Goal: Task Accomplishment & Management: Complete application form

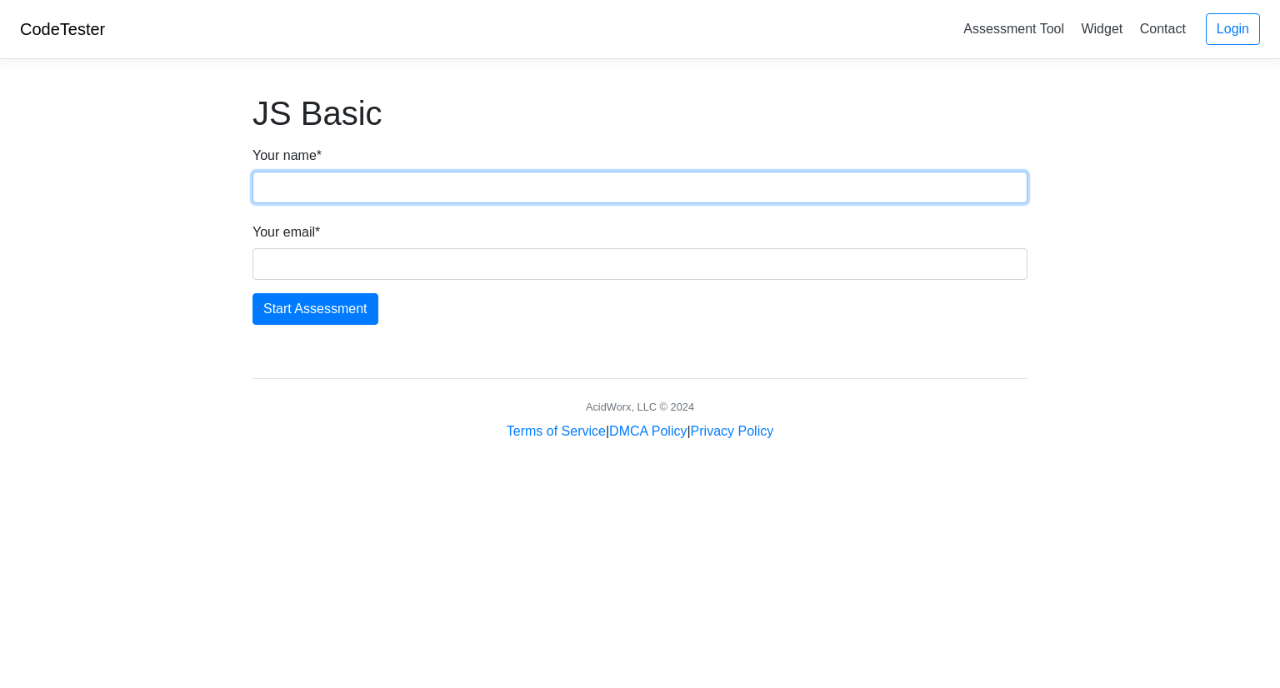
click at [382, 188] on input "Your name *" at bounding box center [640, 188] width 775 height 32
type input "Sujan Maharjan"
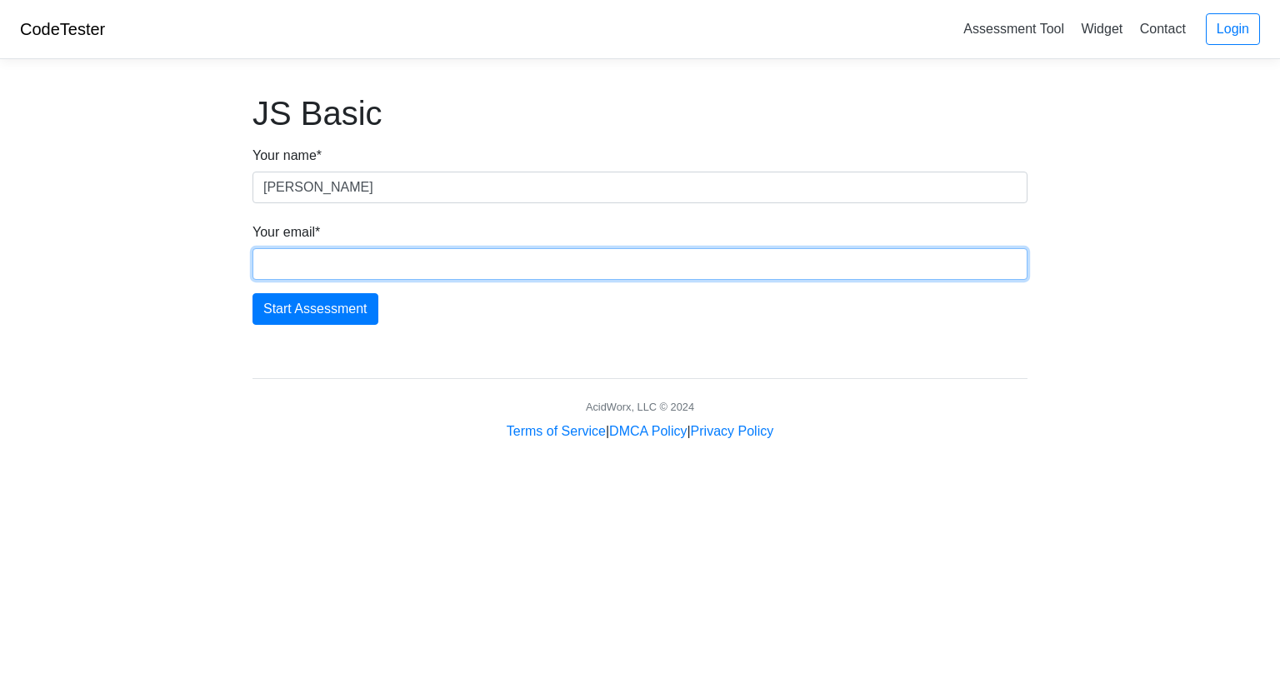
click at [319, 267] on input "Your email *" at bounding box center [640, 264] width 775 height 32
type input "maharjan.sujan.2023@gmail.com"
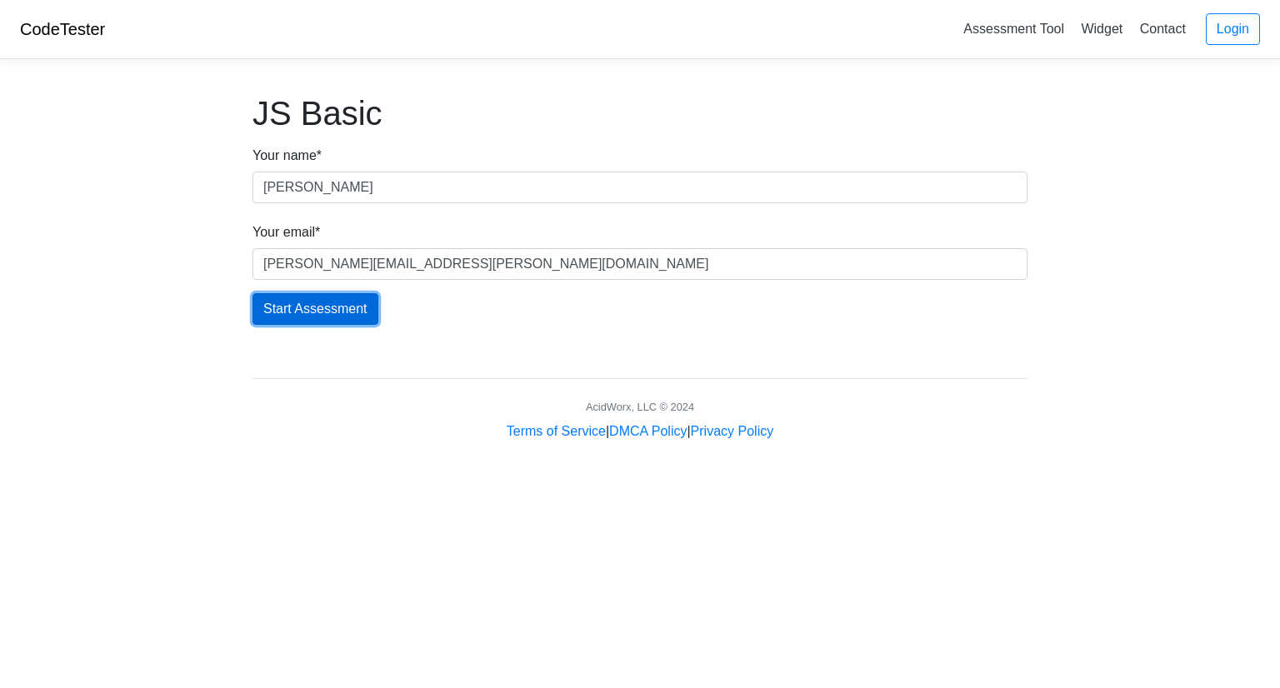
click at [333, 300] on input "Start Assessment" at bounding box center [316, 309] width 126 height 32
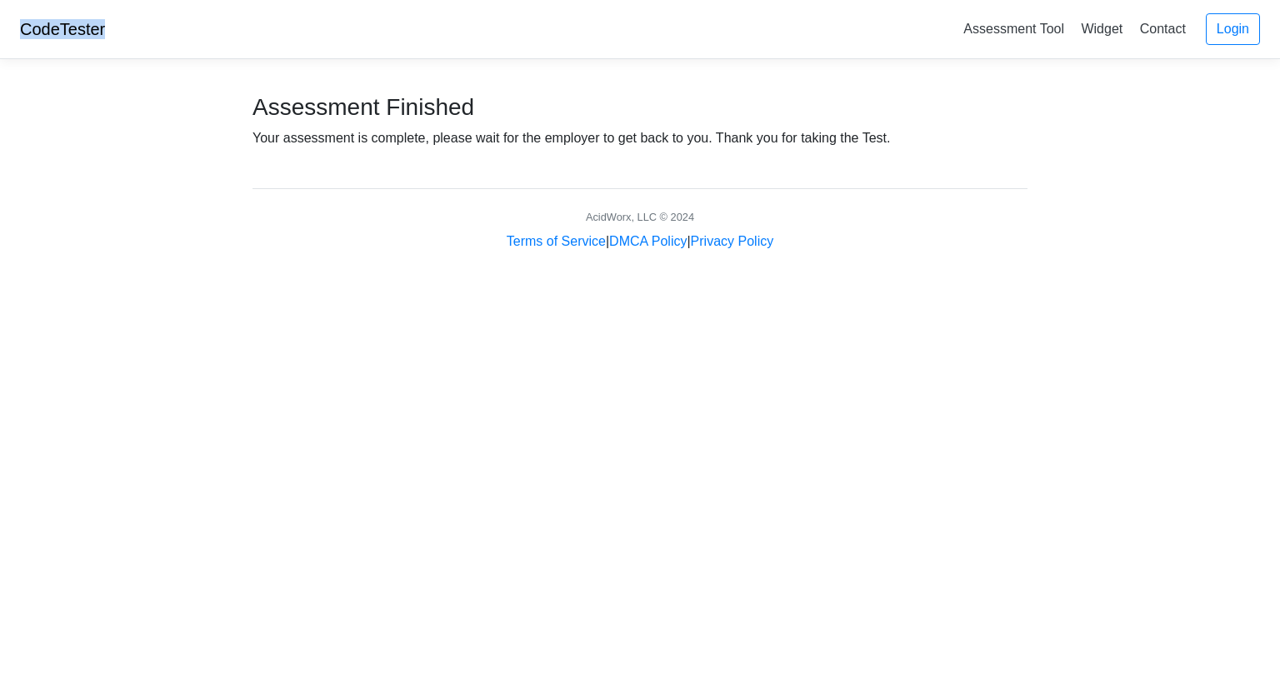
drag, startPoint x: 108, startPoint y: 28, endPoint x: 7, endPoint y: 28, distance: 101.7
click at [7, 28] on div "CodeTester Assessment Tool Widget Contact Login" at bounding box center [640, 29] width 1280 height 59
copy link "CodeTester"
